Goal: Find specific page/section: Find specific page/section

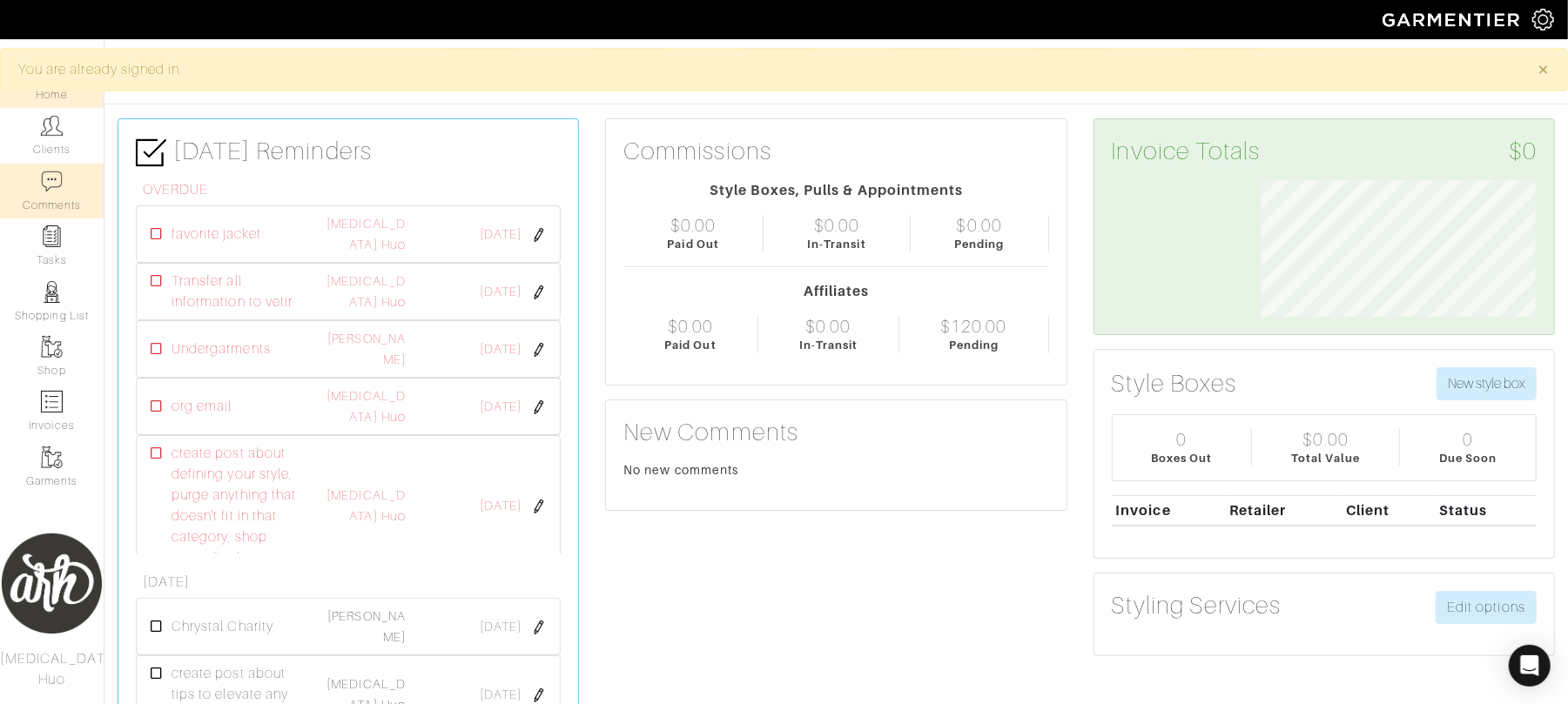
scroll to position [136, 300]
click at [61, 148] on link "Clients" at bounding box center [51, 135] width 104 height 55
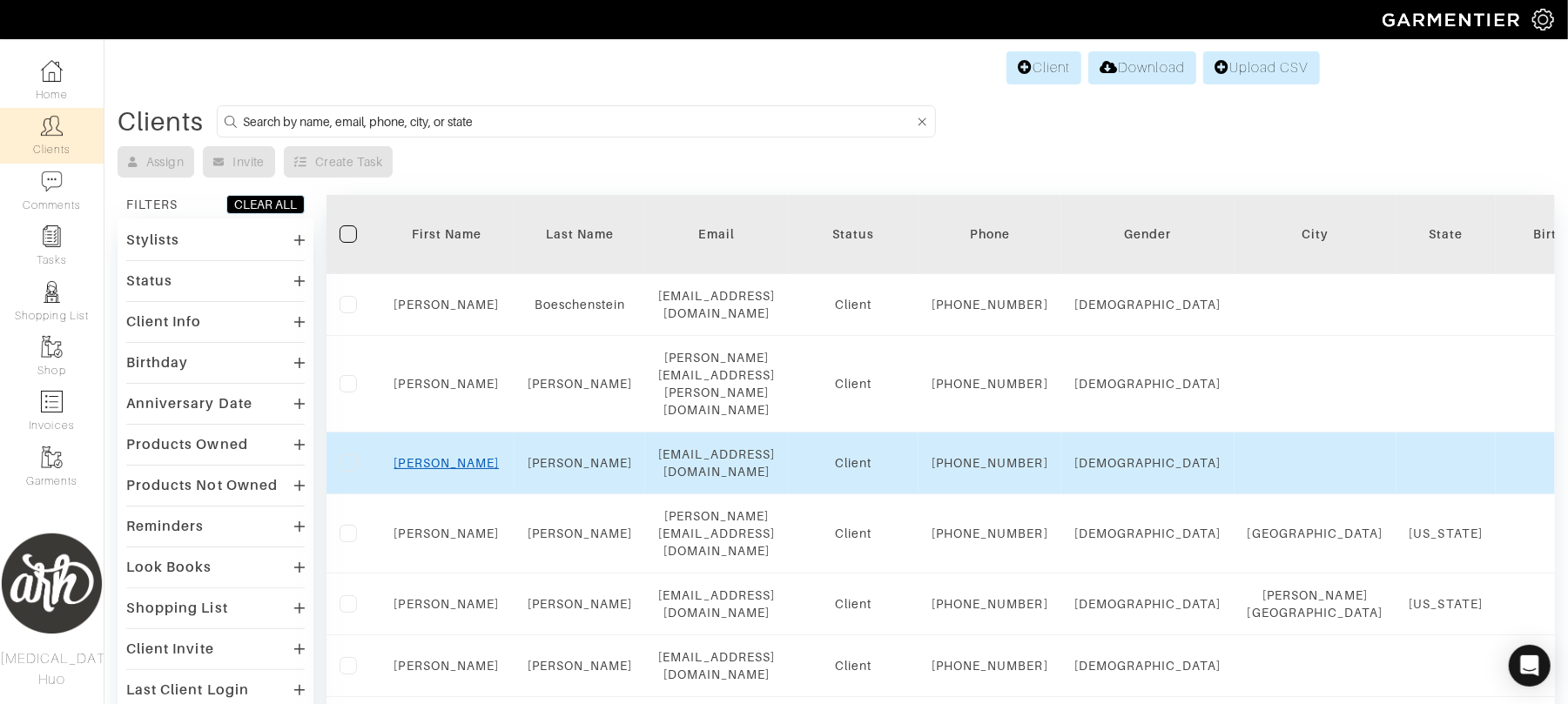
click at [439, 470] on link "Luke" at bounding box center [446, 463] width 105 height 14
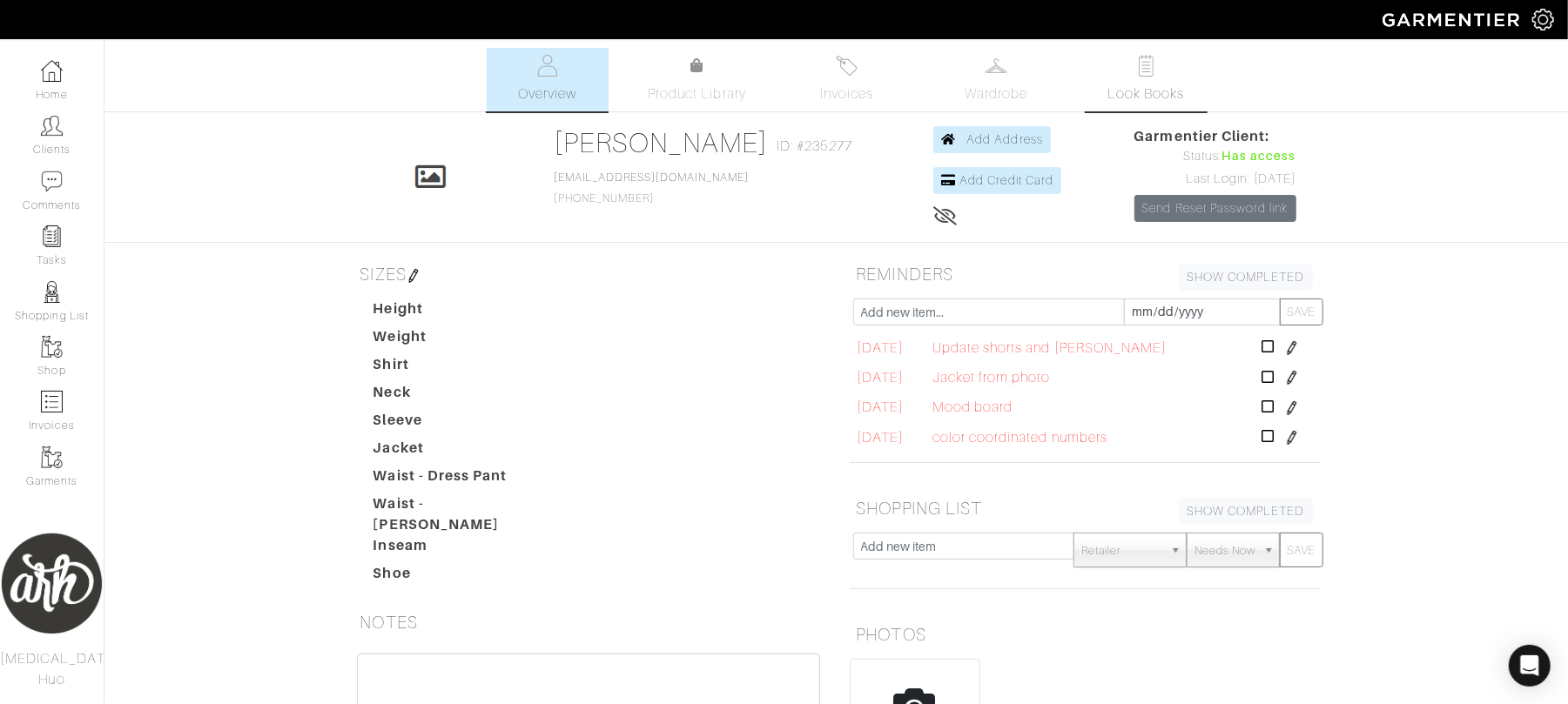
click at [1119, 97] on span "Look Books" at bounding box center [1145, 94] width 77 height 21
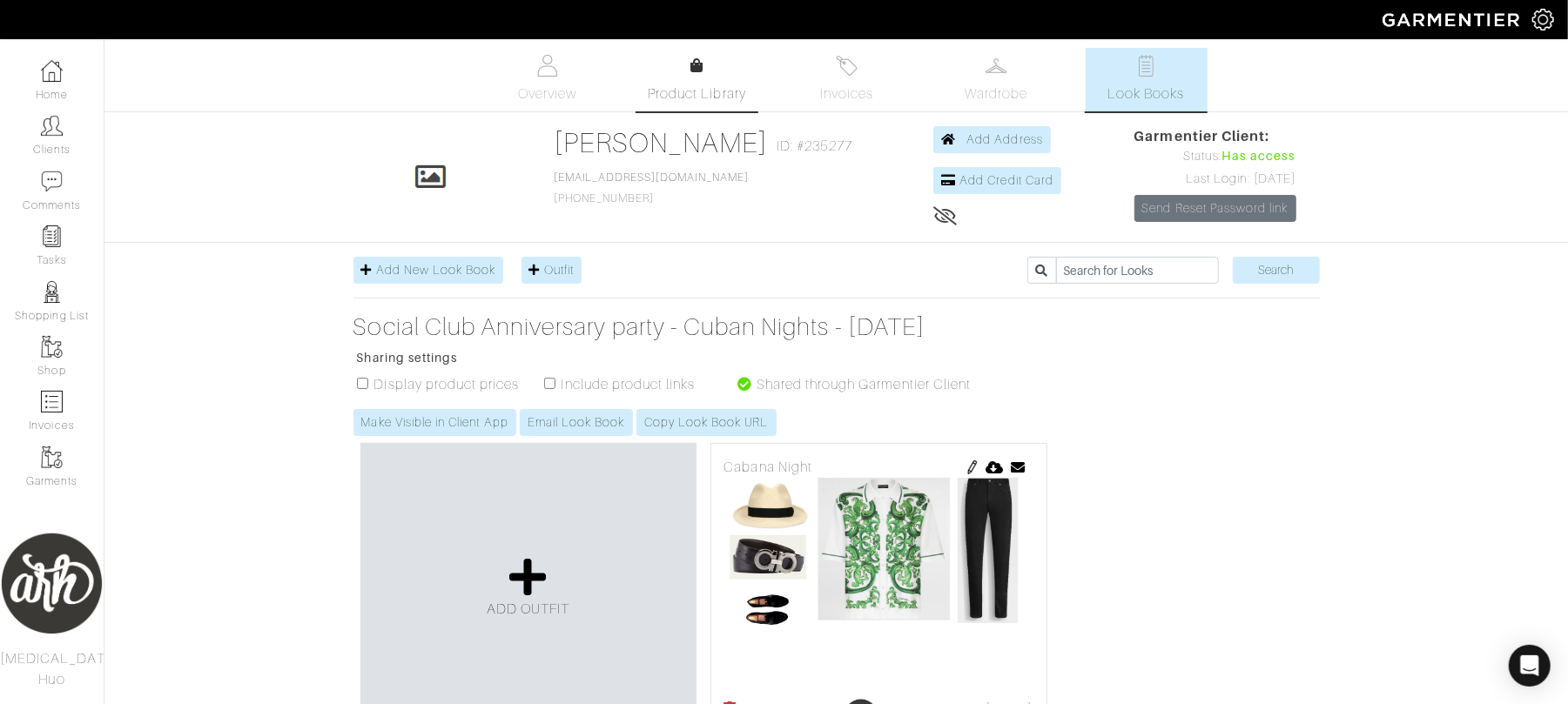
click at [656, 99] on span "Product Library" at bounding box center [696, 94] width 98 height 21
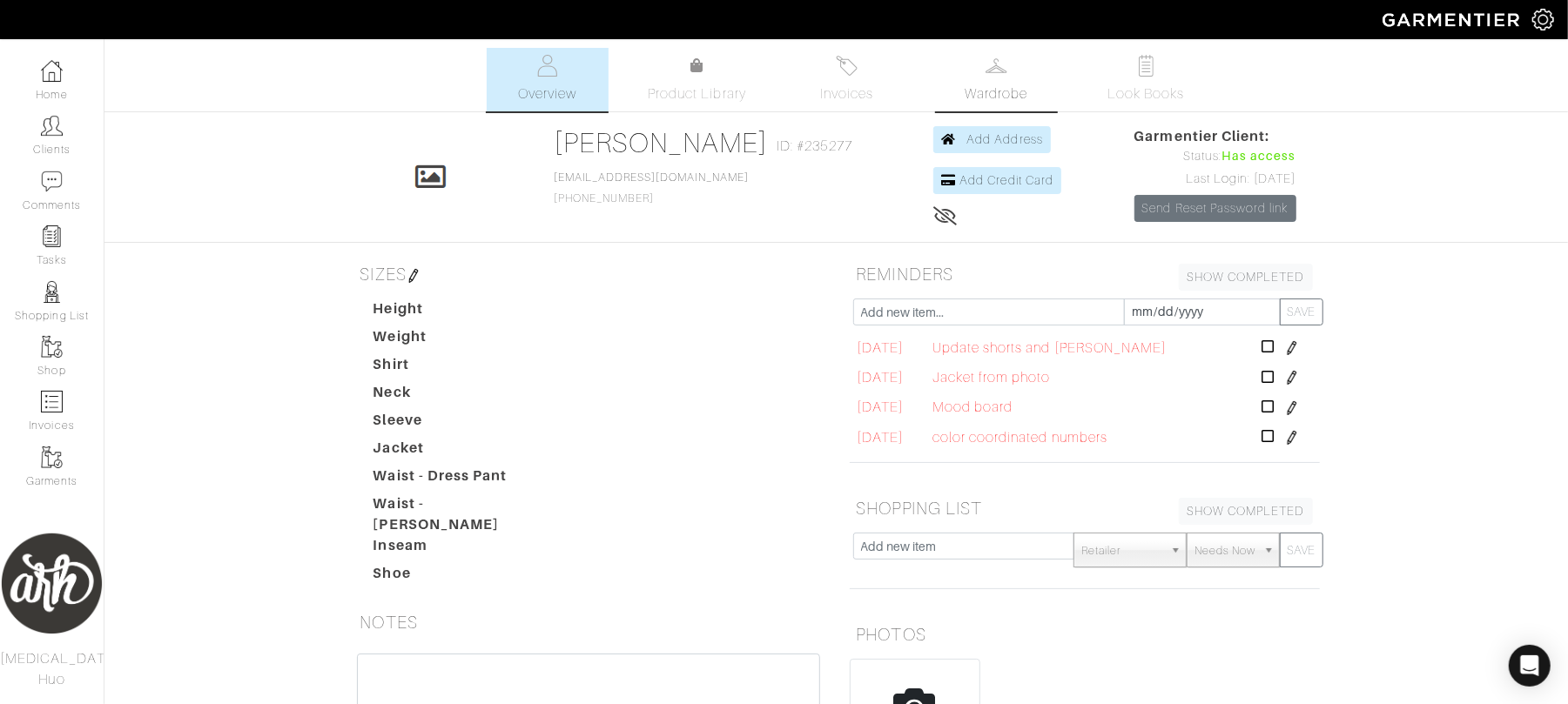
click at [980, 91] on span "Wardrobe" at bounding box center [996, 94] width 63 height 21
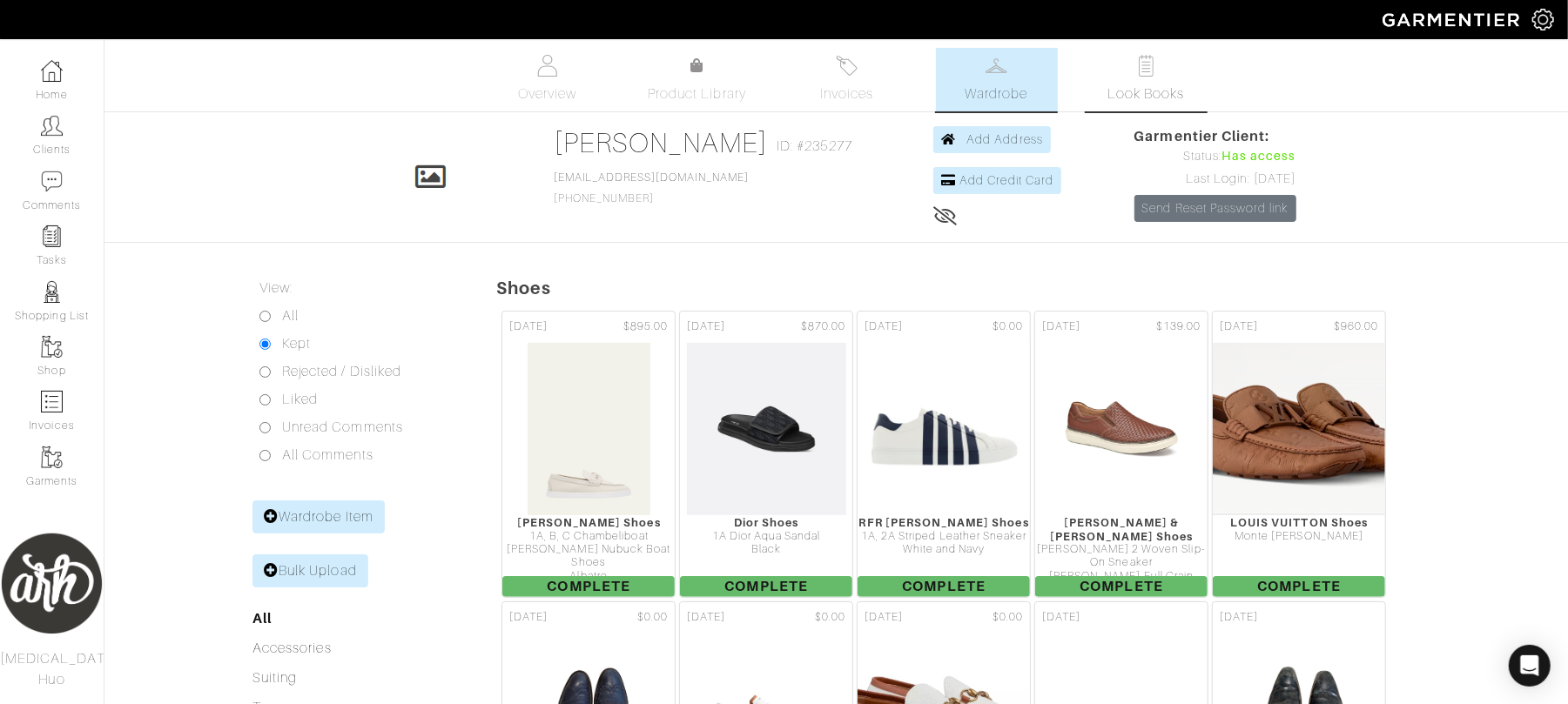
click at [1120, 71] on link "Look Books" at bounding box center [1146, 80] width 122 height 64
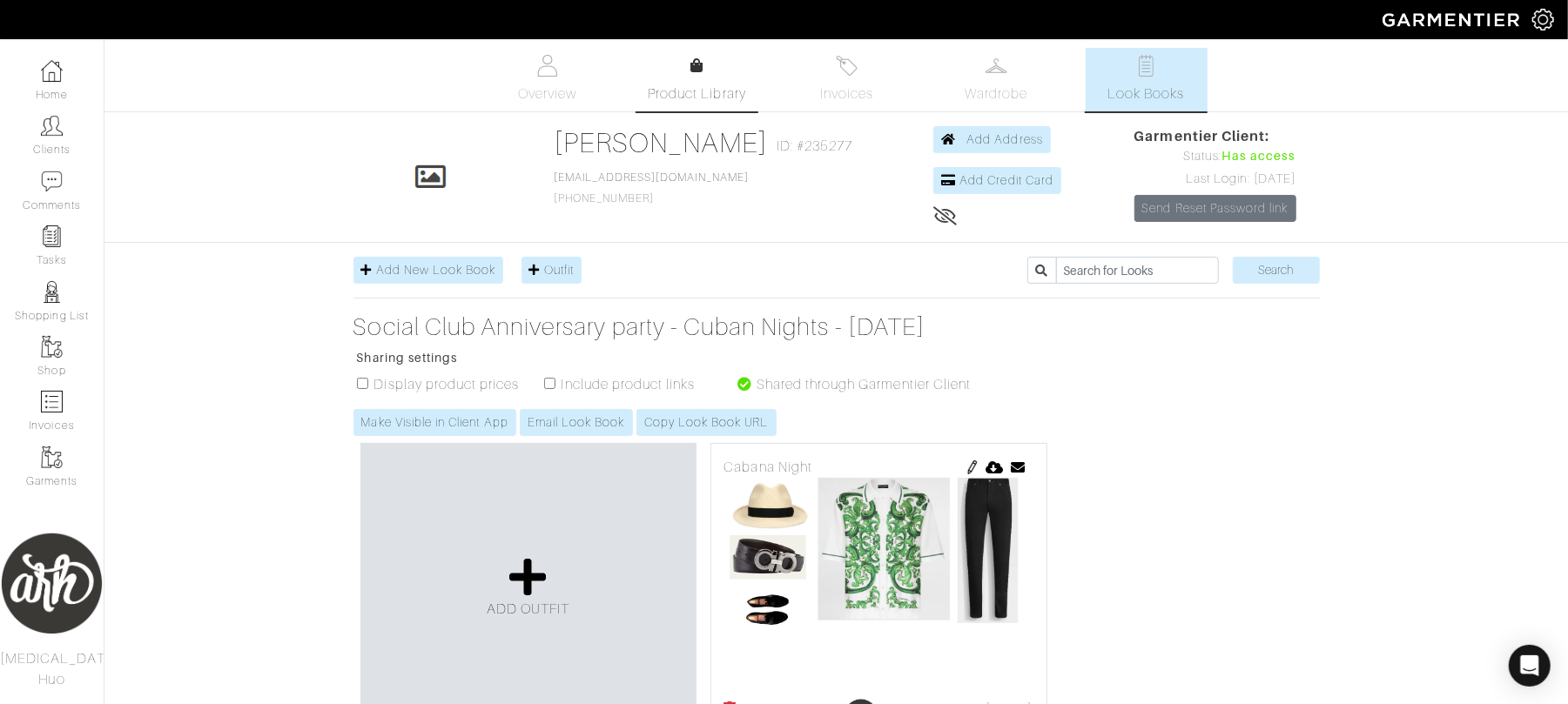
click at [707, 80] on link "Product Library" at bounding box center [697, 80] width 122 height 49
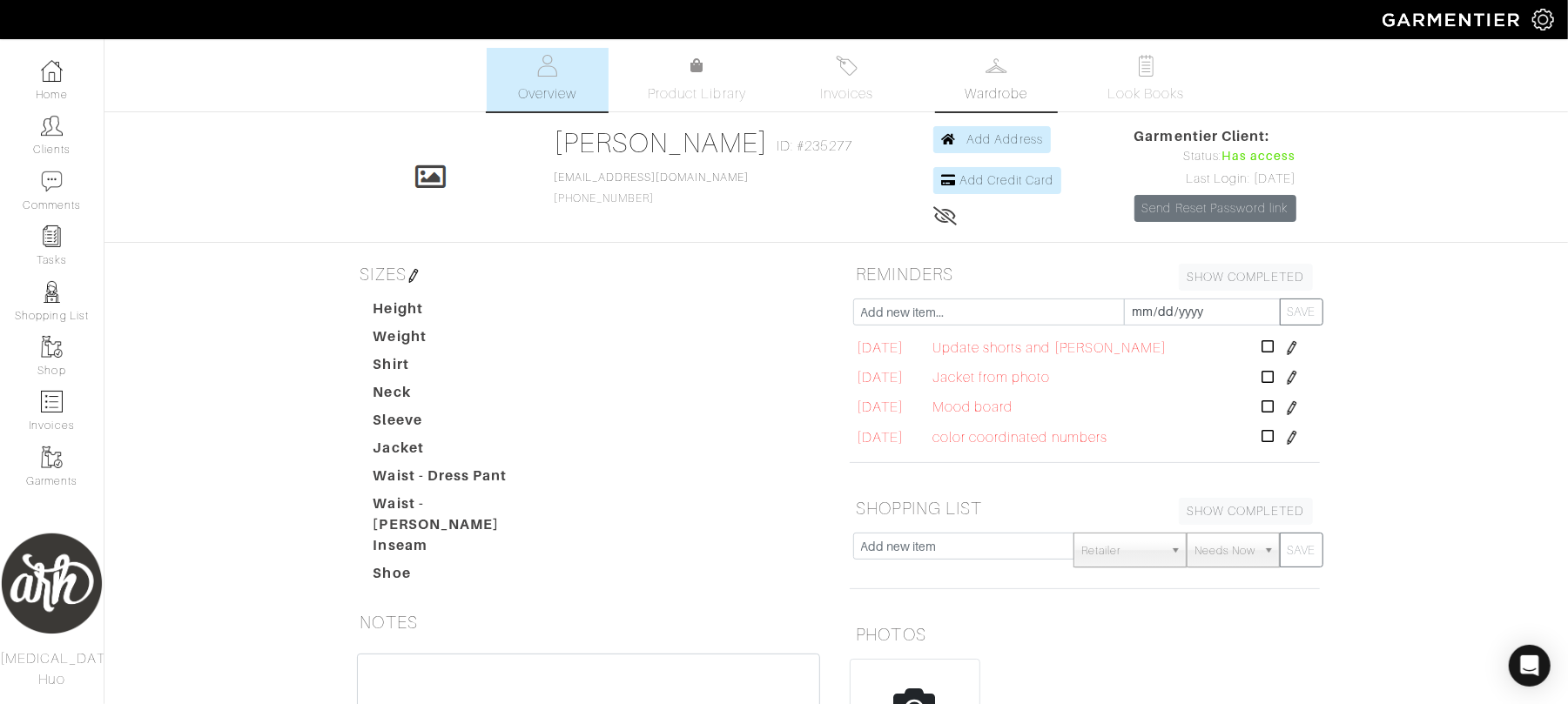
click at [987, 94] on span "Wardrobe" at bounding box center [996, 94] width 63 height 21
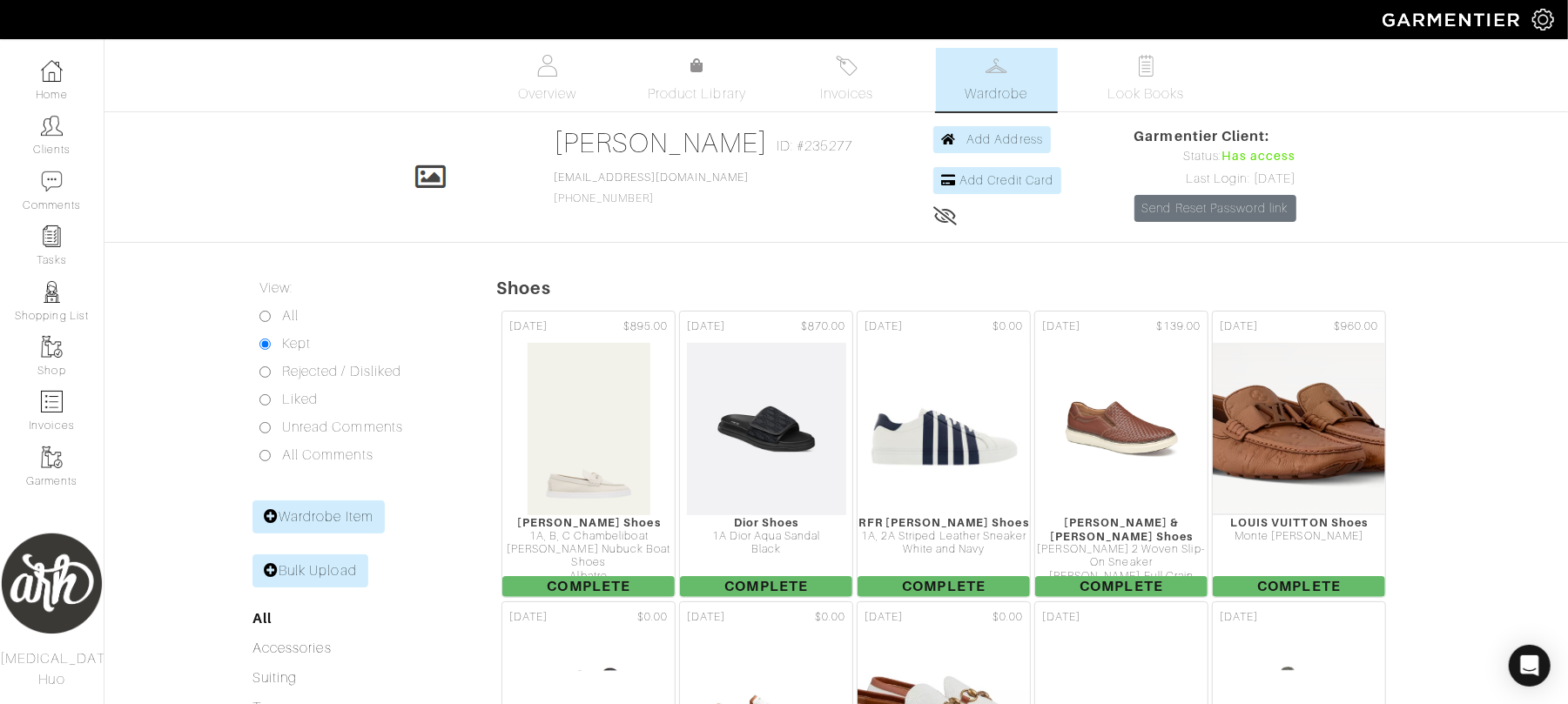
scroll to position [117, 0]
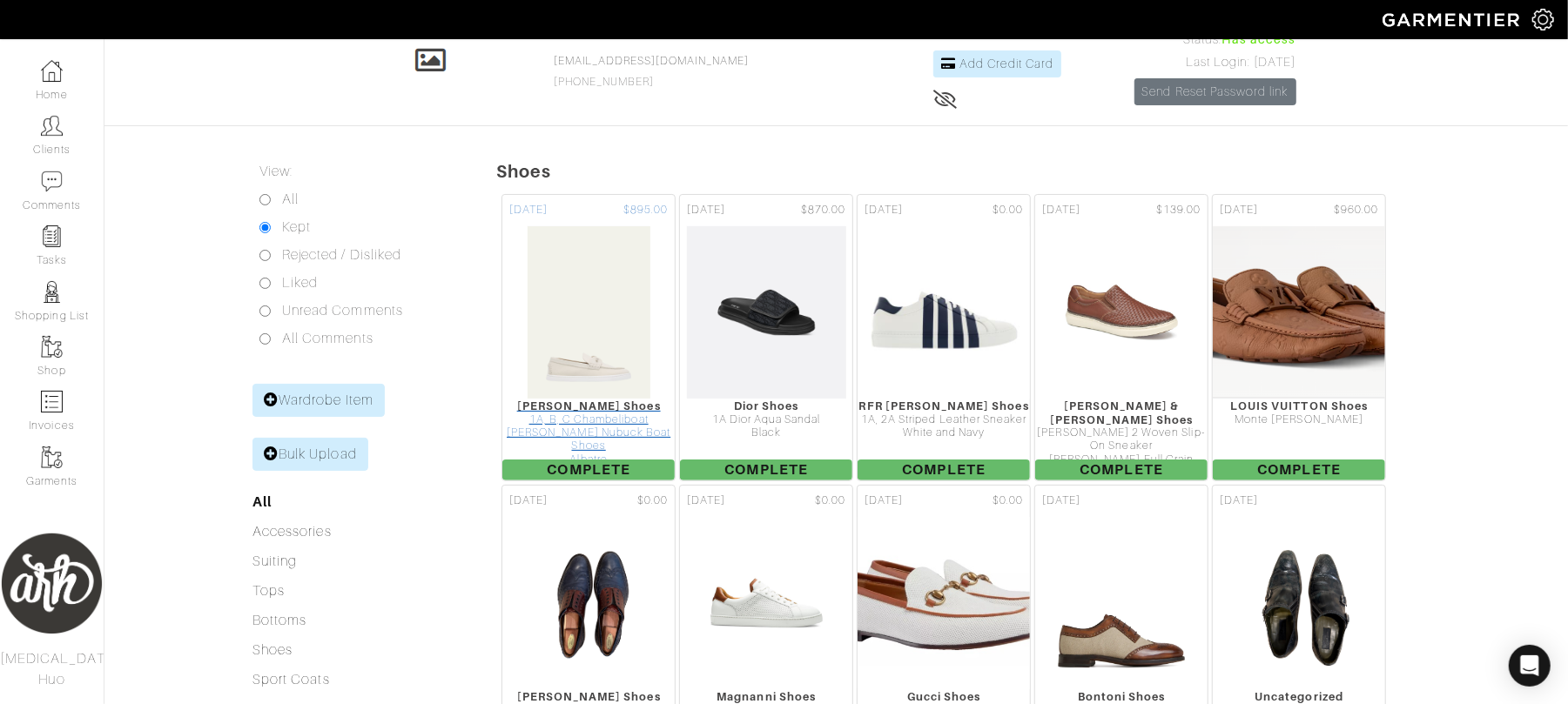
click at [586, 407] on div "[PERSON_NAME] Shoes" at bounding box center [588, 406] width 173 height 13
